Goal: Find specific page/section: Find specific page/section

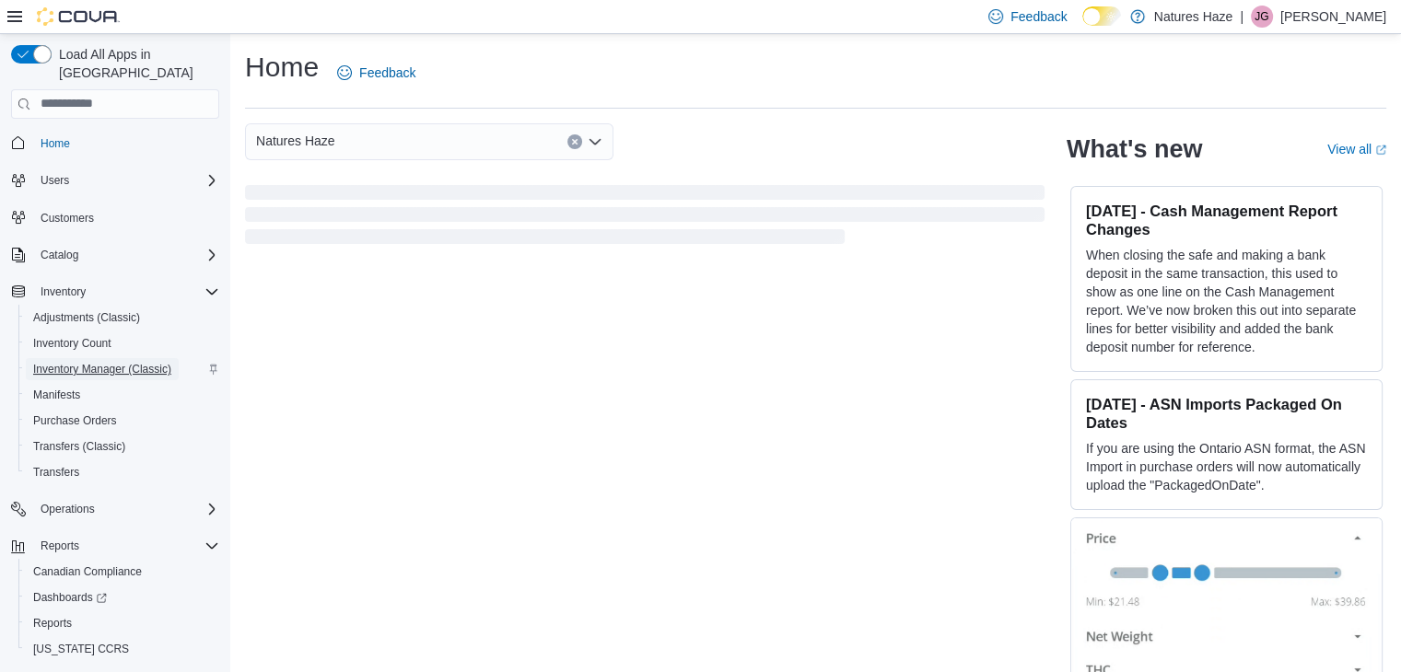
click at [147, 362] on span "Inventory Manager (Classic)" at bounding box center [102, 369] width 138 height 15
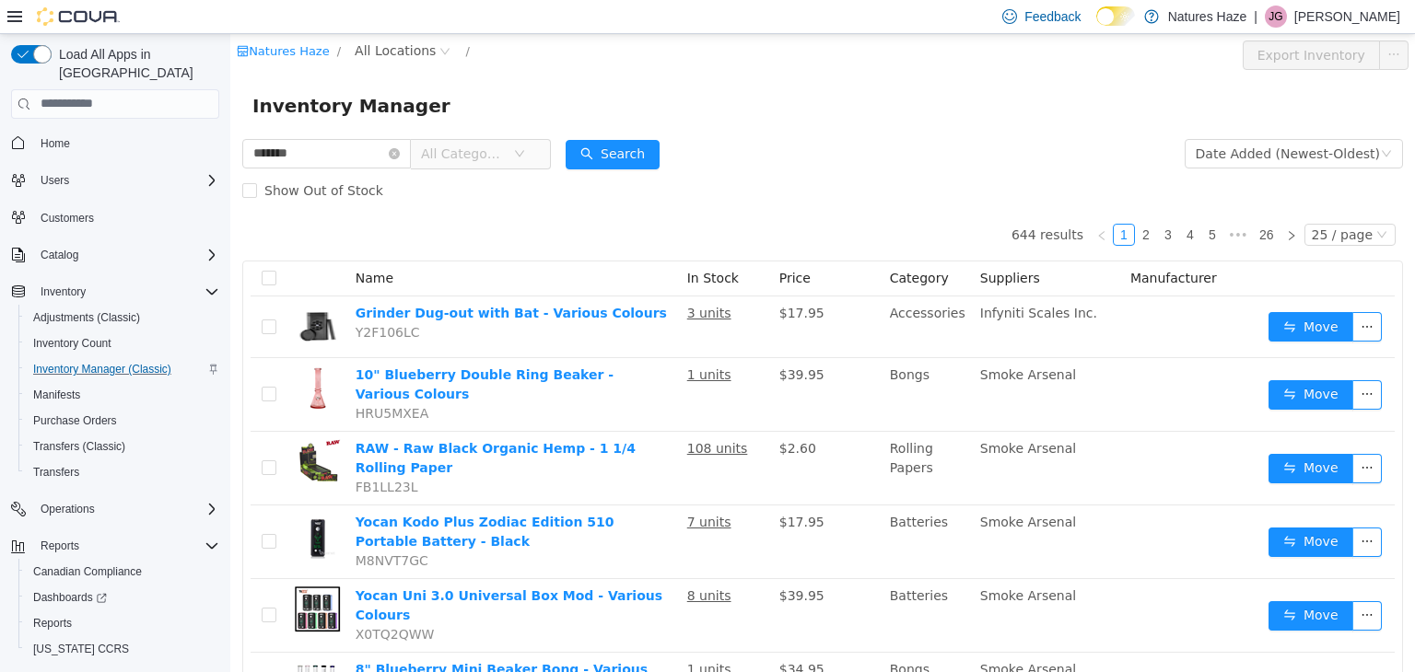
type input "*******"
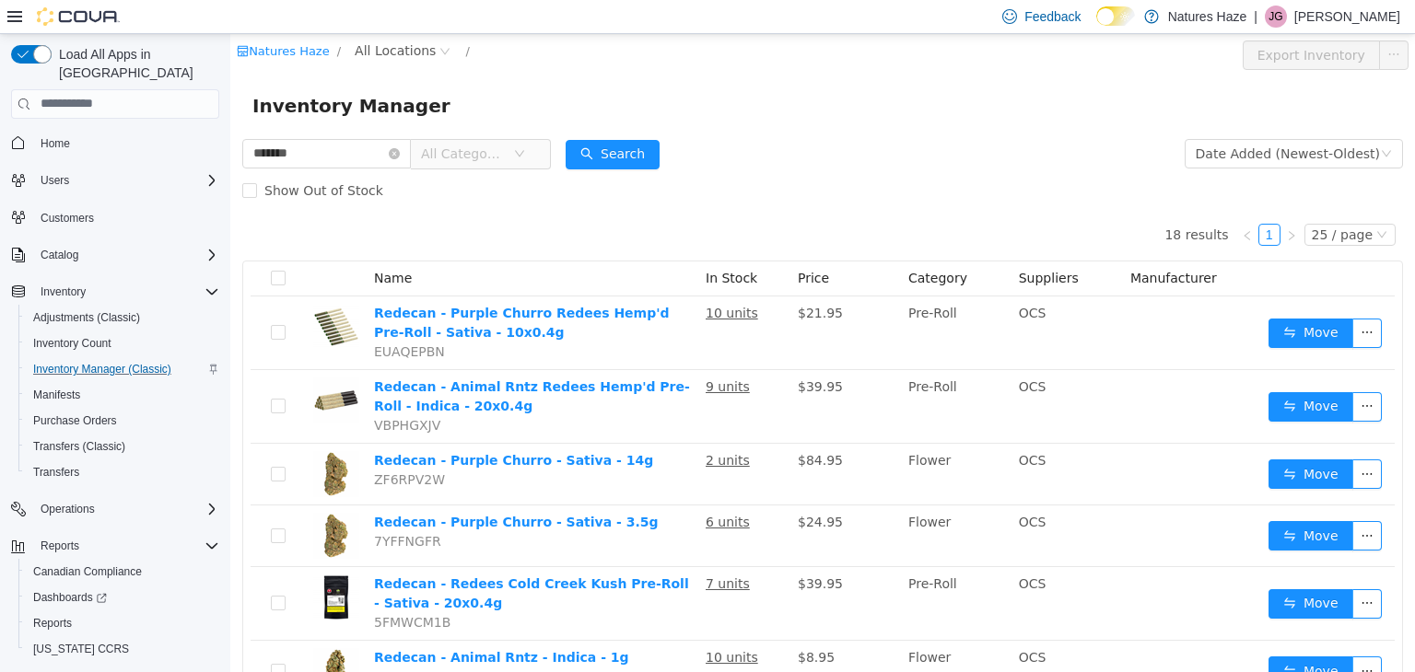
drag, startPoint x: 410, startPoint y: 157, endPoint x: 419, endPoint y: 133, distance: 26.5
click at [400, 157] on icon "icon: close-circle" at bounding box center [394, 152] width 11 height 11
